Goal: Task Accomplishment & Management: Manage account settings

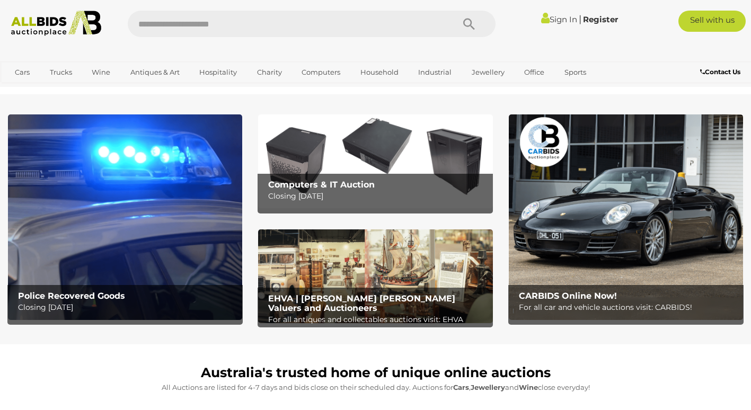
click at [555, 20] on link "Sign In" at bounding box center [559, 19] width 36 height 10
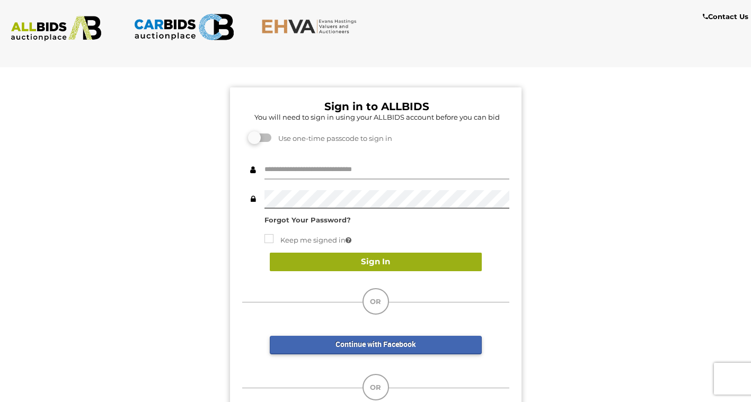
type input "**********"
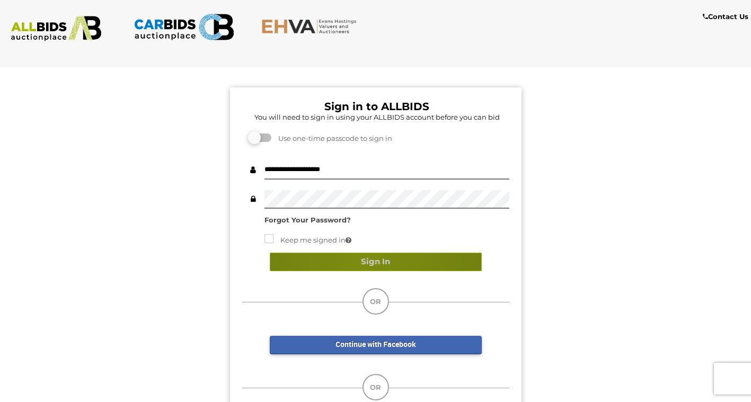
click at [366, 259] on button "Sign In" at bounding box center [376, 262] width 212 height 19
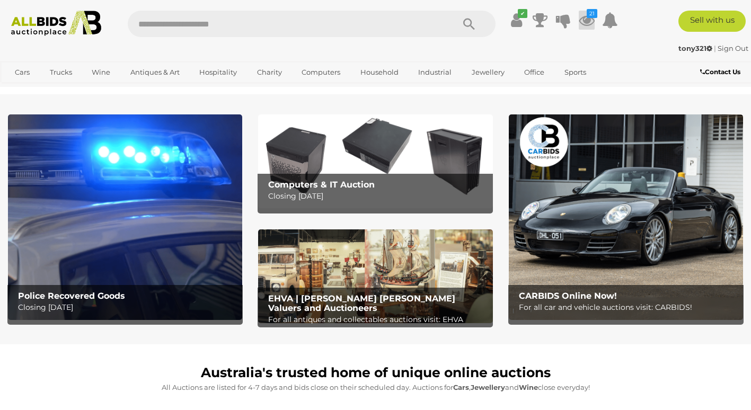
click at [583, 16] on icon at bounding box center [587, 20] width 16 height 19
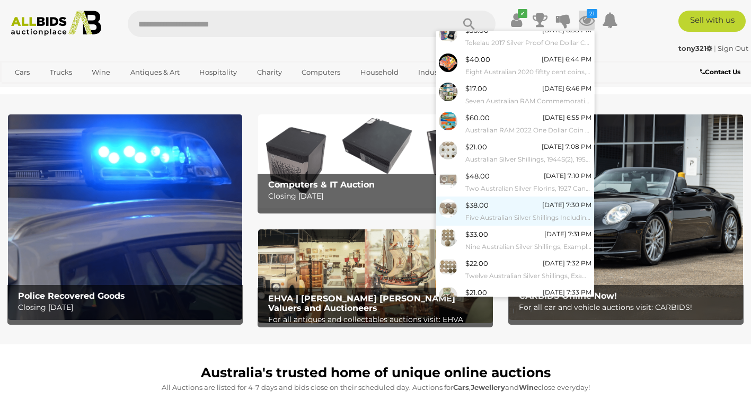
scroll to position [72, 0]
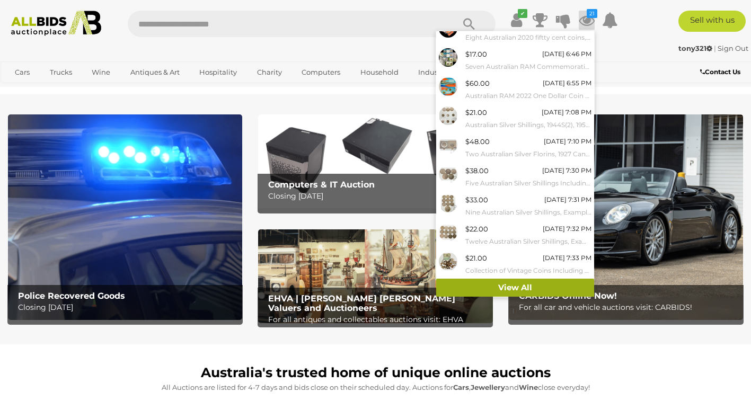
click at [531, 286] on link "View All" at bounding box center [515, 288] width 158 height 19
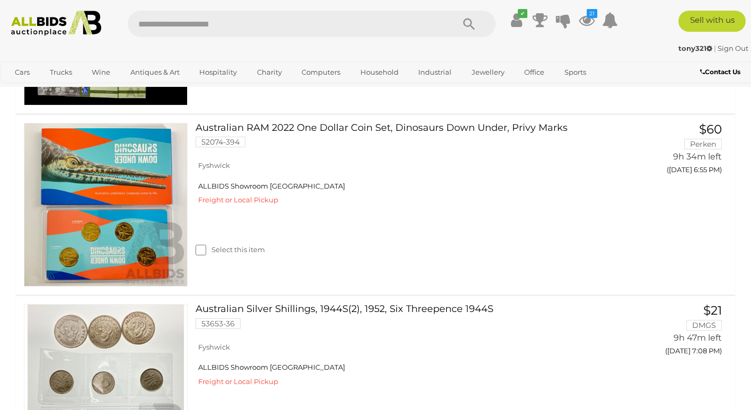
scroll to position [742, 0]
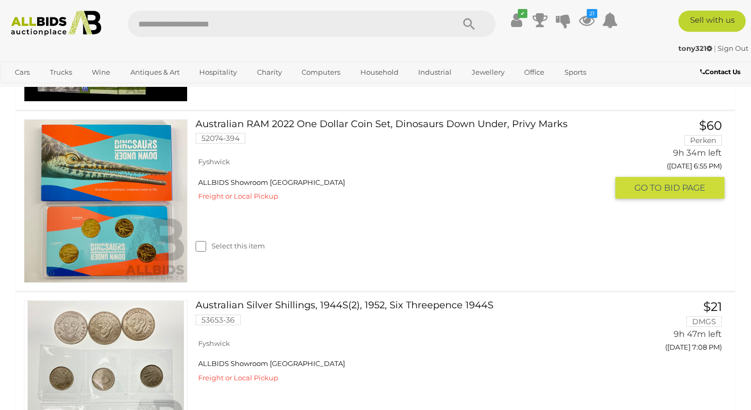
click at [405, 122] on link "Australian RAM 2022 One Dollar Coin Set, Dinosaurs Down Under, Privy Marks 5207…" at bounding box center [405, 135] width 404 height 33
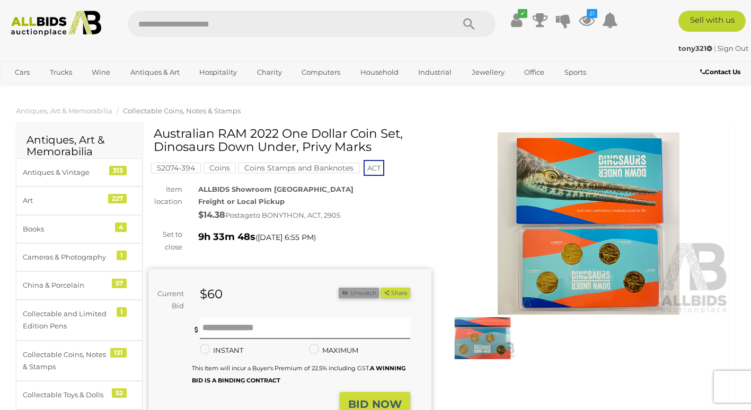
click at [352, 293] on button "Unwatch" at bounding box center [359, 293] width 40 height 11
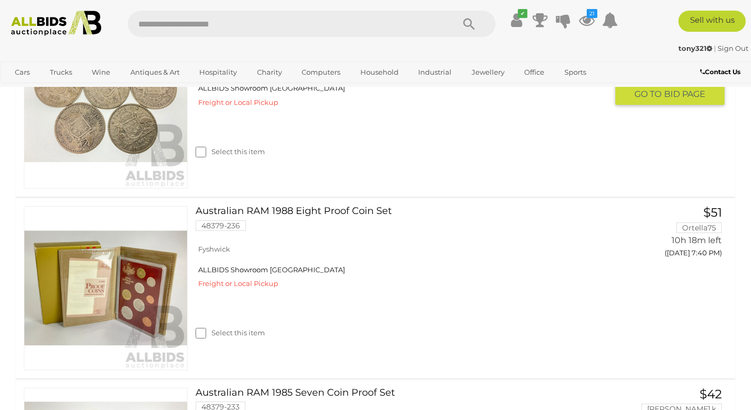
scroll to position [2172, 0]
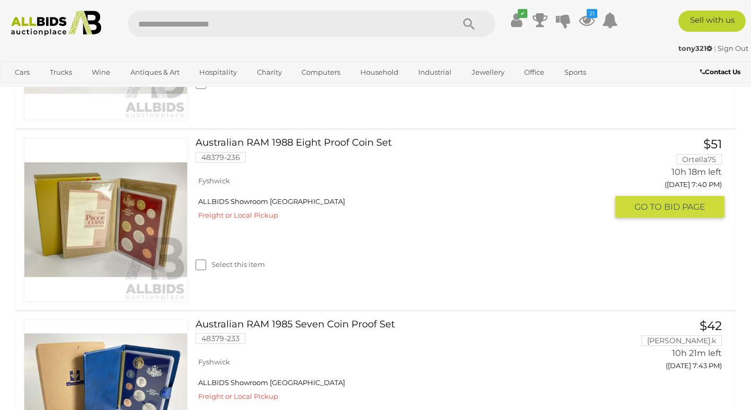
click at [369, 144] on link "Australian RAM 1988 Eight Proof Coin Set 48379-236" at bounding box center [405, 154] width 404 height 33
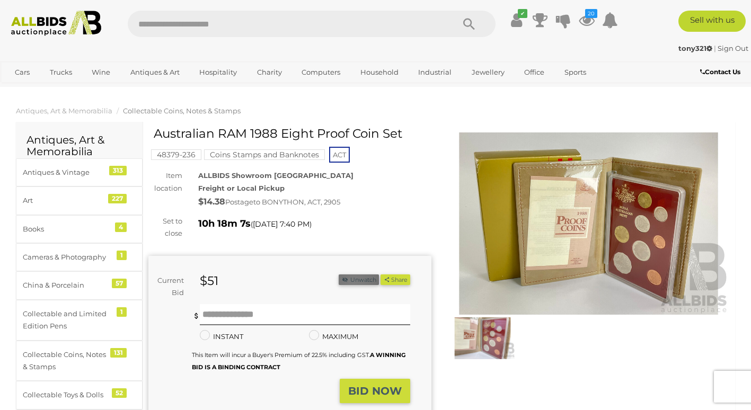
click at [351, 282] on button "Unwatch" at bounding box center [359, 279] width 40 height 11
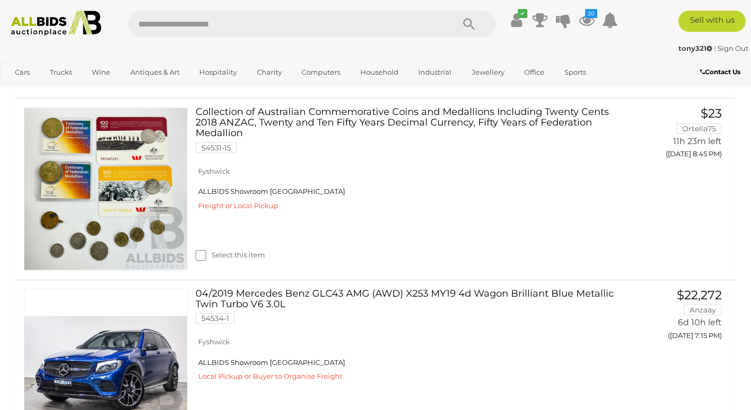
scroll to position [3232, 0]
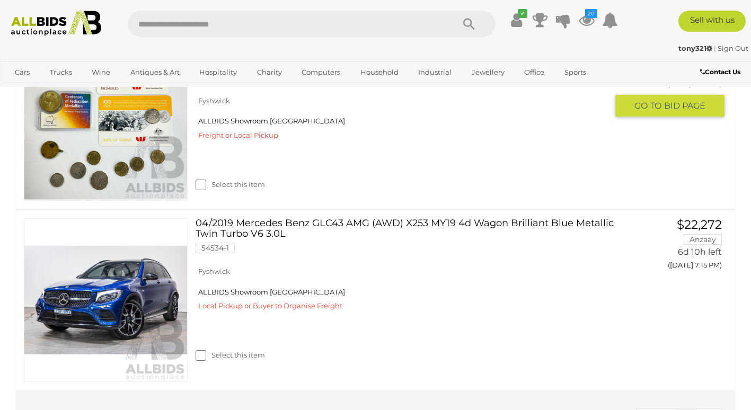
click at [390, 90] on link "Collection of Australian Commemorative Coins and Medallions Including Twenty Ce…" at bounding box center [405, 64] width 404 height 54
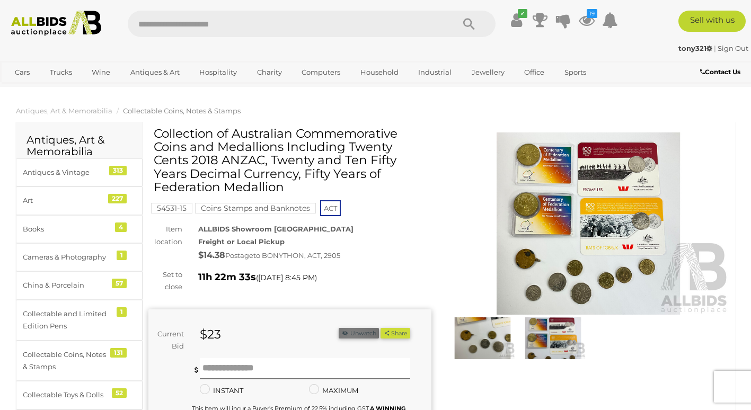
click at [349, 336] on button "Unwatch" at bounding box center [359, 333] width 40 height 11
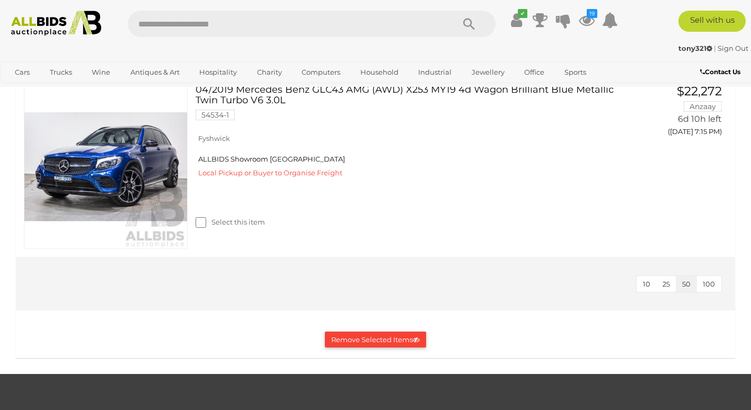
scroll to position [3232, 0]
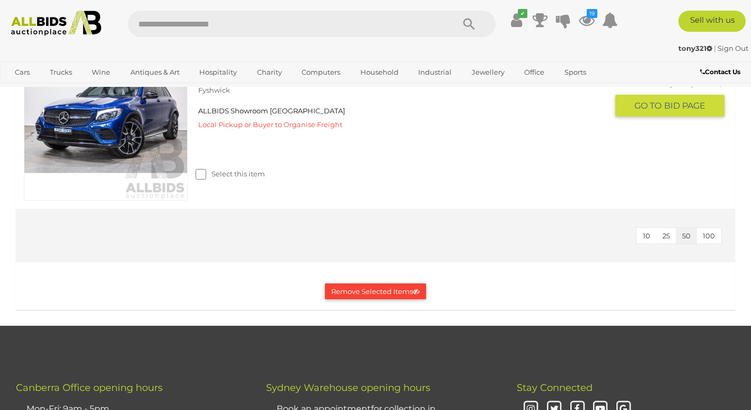
click at [390, 80] on link "04/2019 Mercedes Benz GLC43 AMG (AWD) X253 MY19 4d Wagon Brilliant Blue Metalli…" at bounding box center [405, 58] width 404 height 43
